Goal: Find specific page/section: Find specific page/section

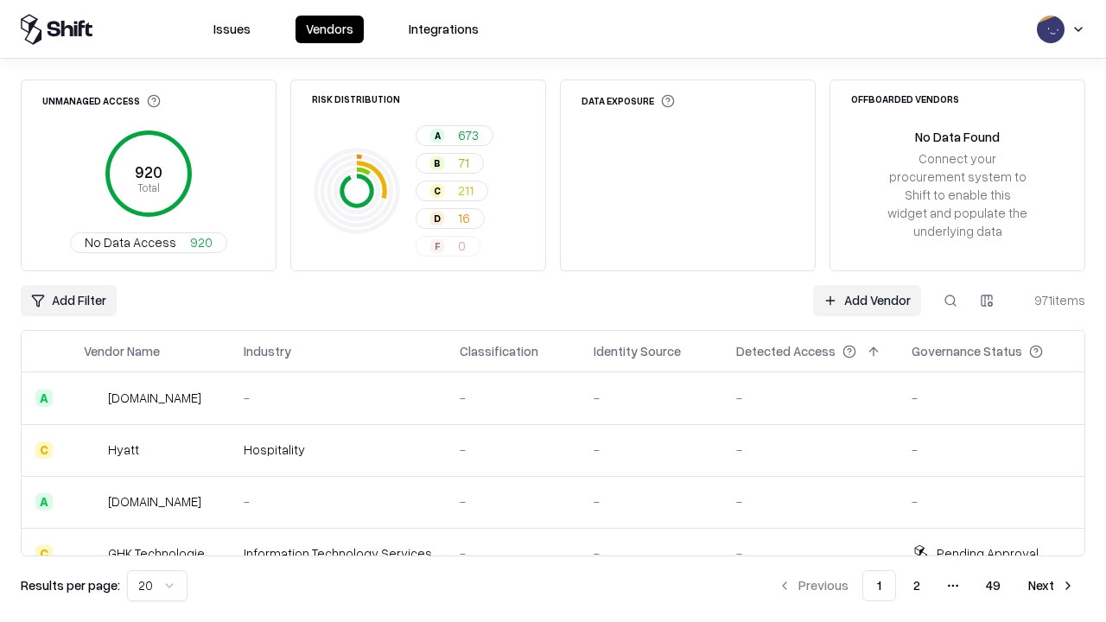
click at [553, 311] on div "Add Filter Add Vendor 971 items" at bounding box center [553, 300] width 1065 height 31
click at [68, 301] on html "Issues Vendors Integrations Unmanaged Access 920 Total No Data Access 920 Risk …" at bounding box center [553, 311] width 1106 height 622
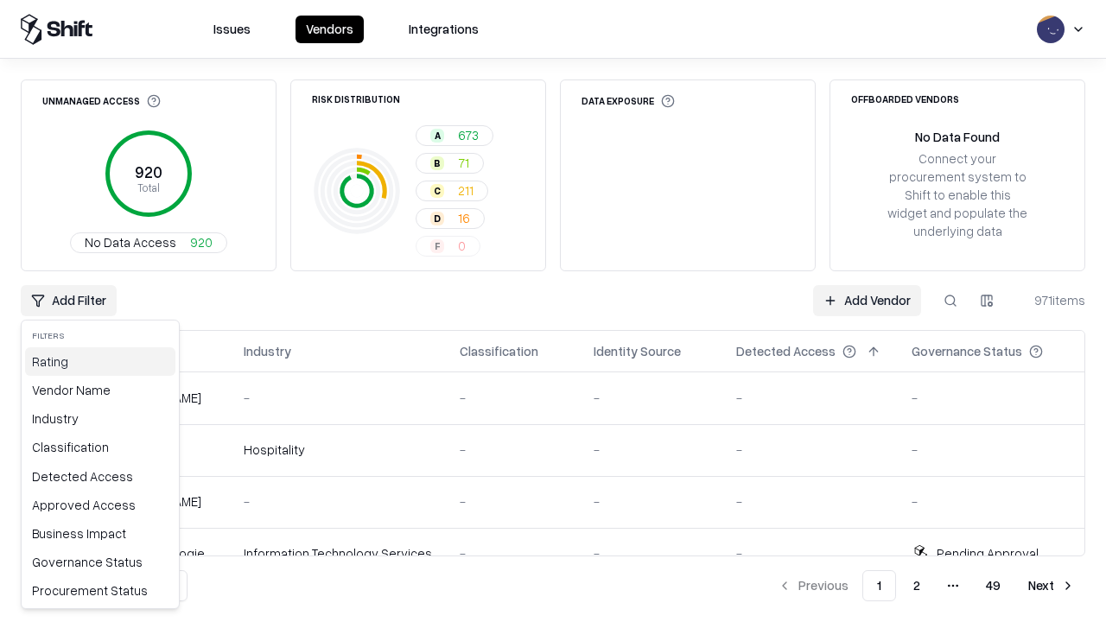
click at [100, 361] on div "Rating" at bounding box center [100, 361] width 150 height 29
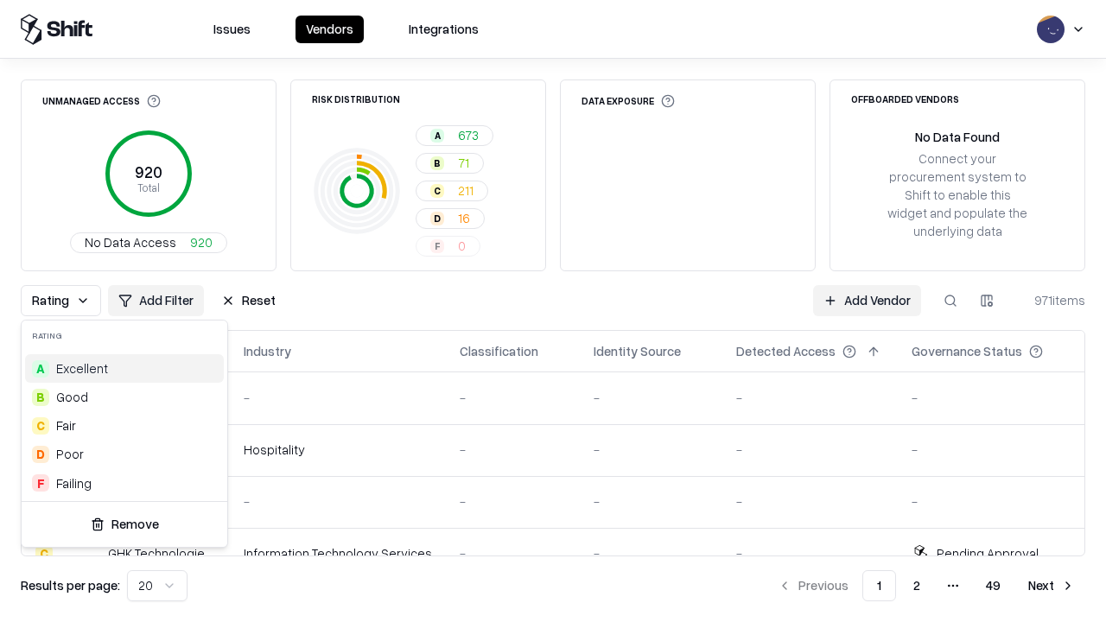
click at [553, 311] on html "Issues Vendors Integrations Unmanaged Access 920 Total No Data Access 920 Risk …" at bounding box center [553, 311] width 1106 height 622
click at [553, 311] on div "Rating Add Filter Reset Add Vendor 971 items" at bounding box center [553, 300] width 1065 height 31
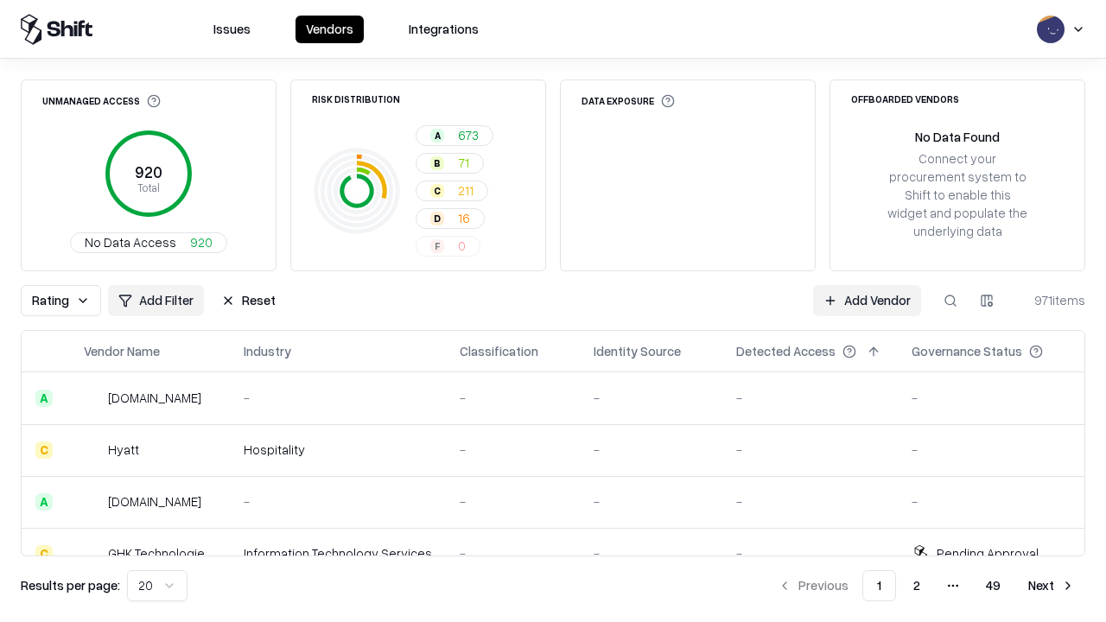
click at [248, 301] on button "Reset" at bounding box center [248, 300] width 75 height 31
click at [553, 311] on div "Rating Add Filter Reset Add Vendor 971 items" at bounding box center [553, 300] width 1065 height 31
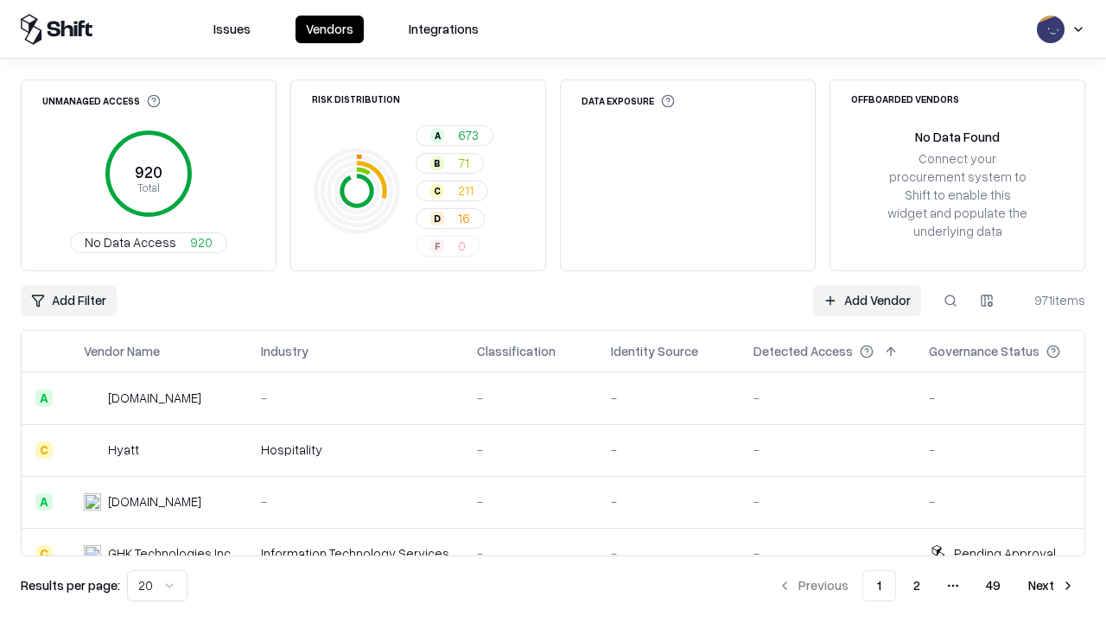
click at [68, 301] on html "Issues Vendors Integrations Unmanaged Access 920 Total No Data Access 920 Risk …" at bounding box center [553, 311] width 1106 height 622
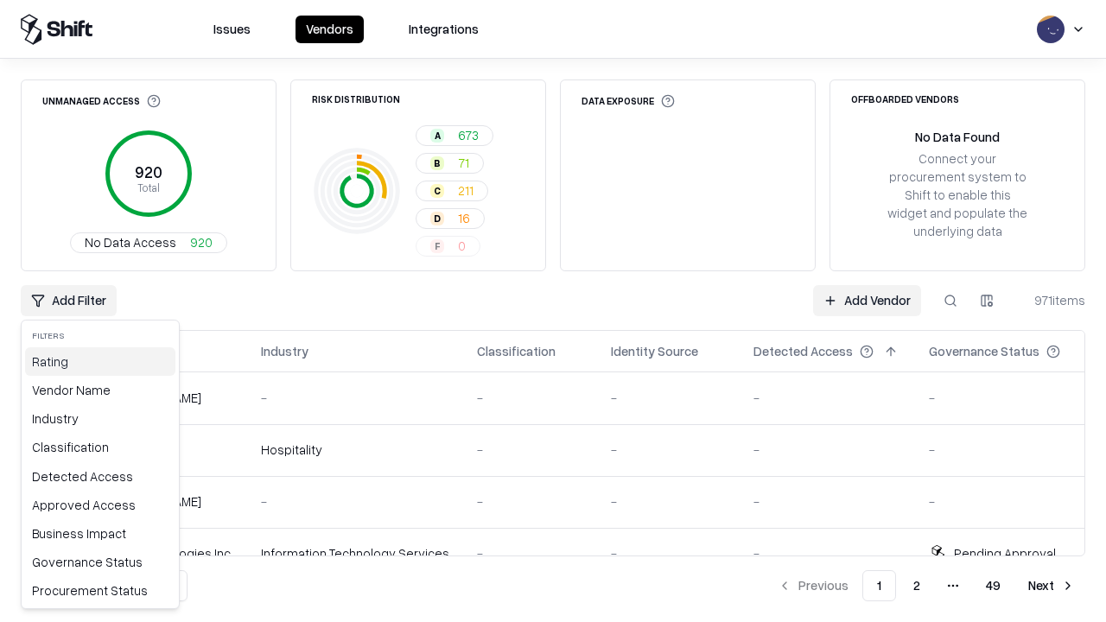
click at [100, 361] on div "Rating" at bounding box center [100, 361] width 150 height 29
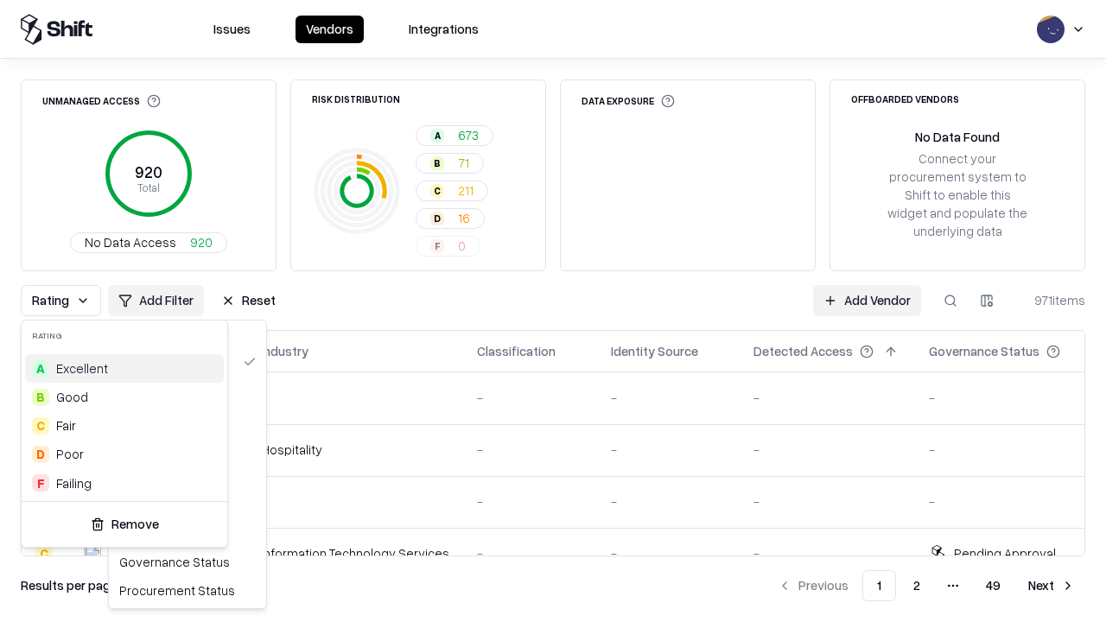
click at [124, 397] on div "B Good" at bounding box center [124, 397] width 199 height 29
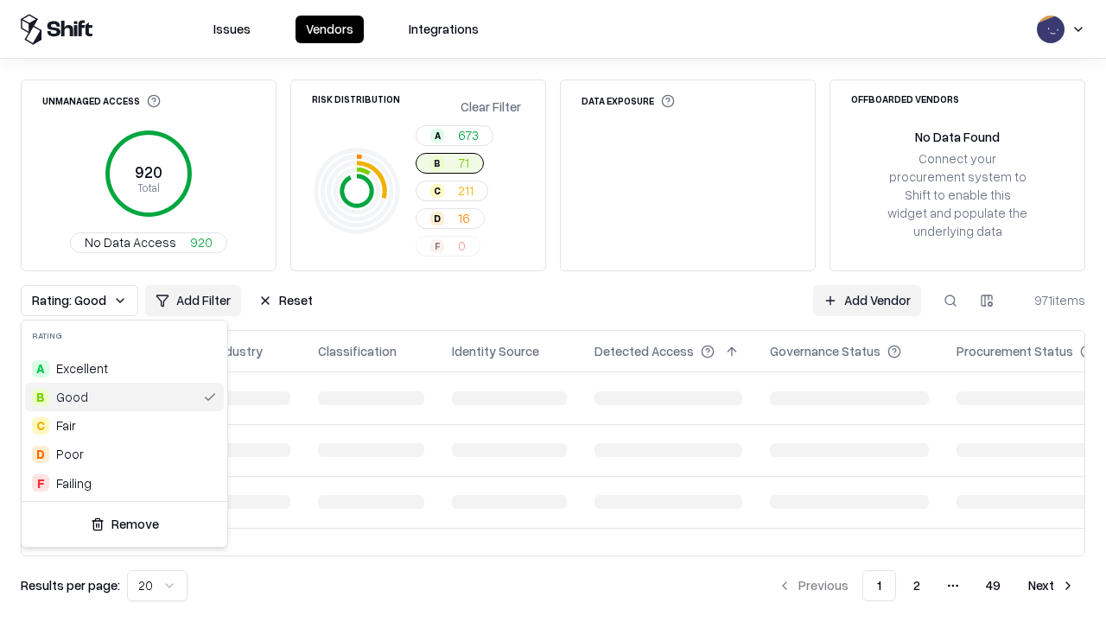
click at [553, 311] on html "Issues Vendors Integrations Unmanaged Access 920 Total No Data Access 920 Risk …" at bounding box center [553, 311] width 1106 height 622
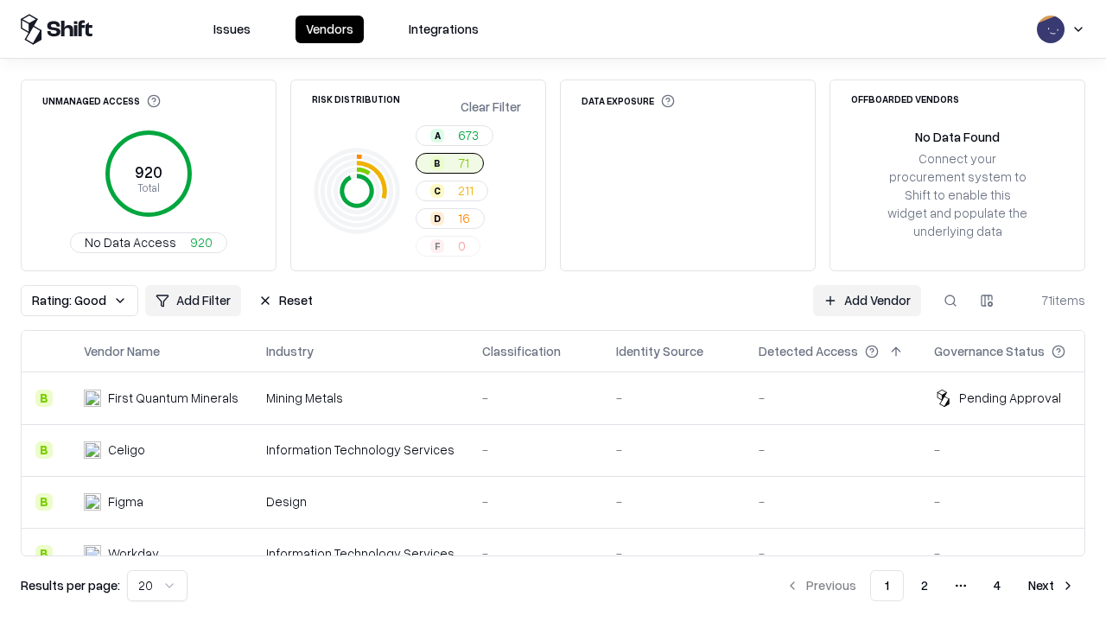
click at [553, 311] on div "Rating: Good Add Filter Reset Add Vendor 71 items" at bounding box center [553, 300] width 1065 height 31
click at [285, 301] on button "Reset" at bounding box center [285, 300] width 75 height 31
click at [553, 311] on div "Add Filter Add Vendor 71 items" at bounding box center [553, 300] width 1065 height 31
click at [68, 301] on html "Issues Vendors Integrations Unmanaged Access 920 Total No Data Access 920 Risk …" at bounding box center [553, 311] width 1106 height 622
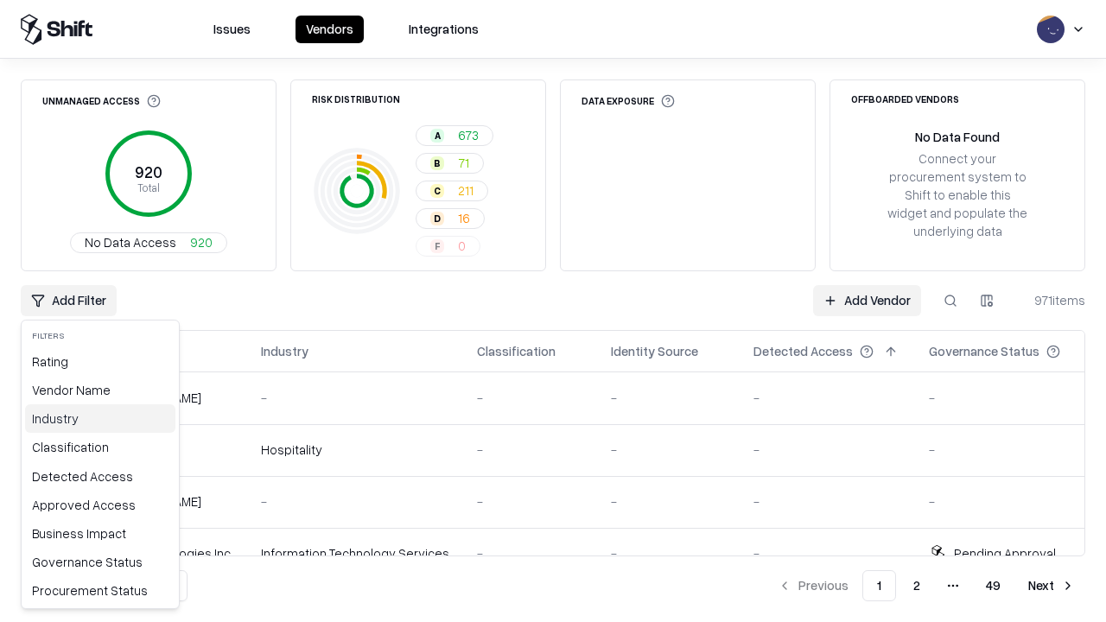
click at [100, 418] on div "Industry" at bounding box center [100, 418] width 150 height 29
